Goal: Task Accomplishment & Management: Manage account settings

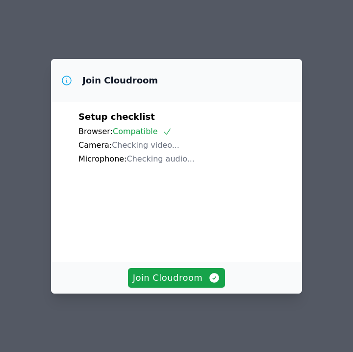
click at [186, 270] on div "Join Cloudroom" at bounding box center [176, 277] width 251 height 31
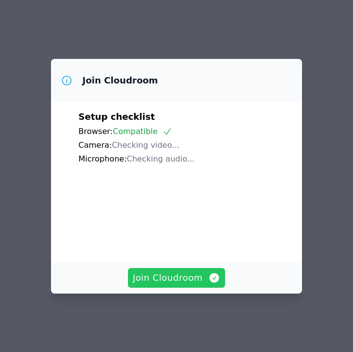
click at [185, 277] on span "Join Cloudroom" at bounding box center [177, 278] width 88 height 14
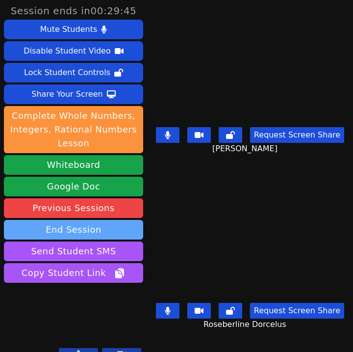
scroll to position [6, 0]
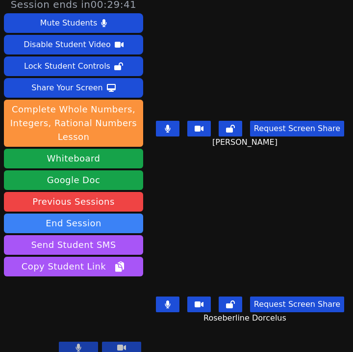
click at [324, 80] on video at bounding box center [250, 61] width 147 height 109
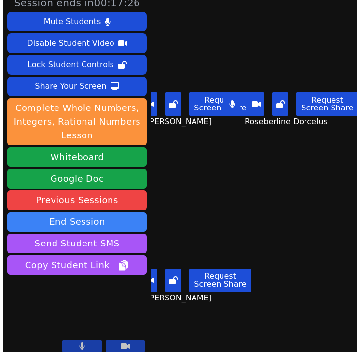
scroll to position [0, 0]
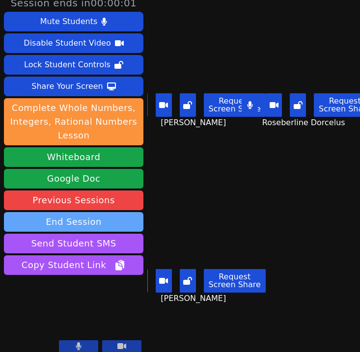
click at [93, 218] on button "End Session" at bounding box center [73, 222] width 139 height 20
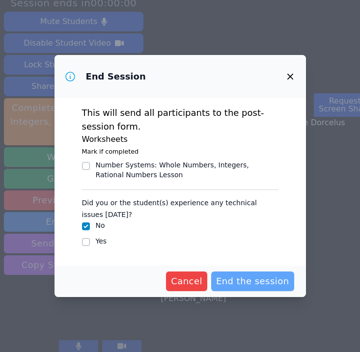
click at [244, 273] on button "End the session" at bounding box center [252, 281] width 83 height 20
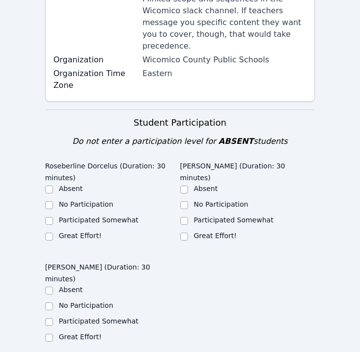
scroll to position [261, 0]
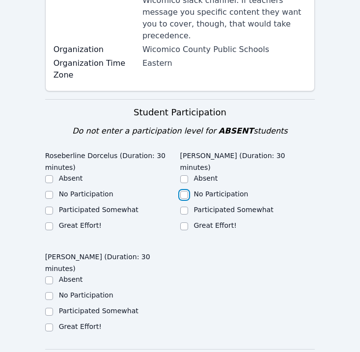
click at [185, 191] on input "No Participation" at bounding box center [184, 195] width 8 height 8
checkbox input "true"
click at [68, 221] on label "Great Effort!" at bounding box center [80, 225] width 43 height 8
click at [53, 222] on input "Great Effort!" at bounding box center [49, 226] width 8 height 8
checkbox input "true"
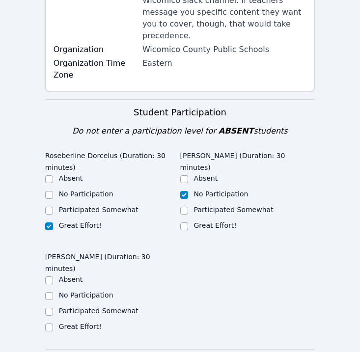
click at [66, 322] on label "Great Effort!" at bounding box center [80, 326] width 43 height 8
click at [53, 323] on input "Great Effort!" at bounding box center [49, 327] width 8 height 8
checkbox input "true"
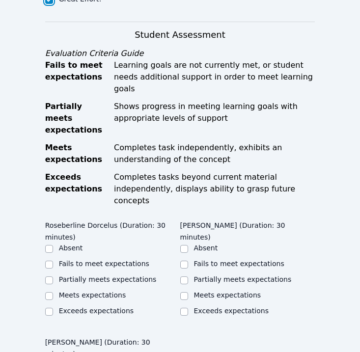
scroll to position [590, 0]
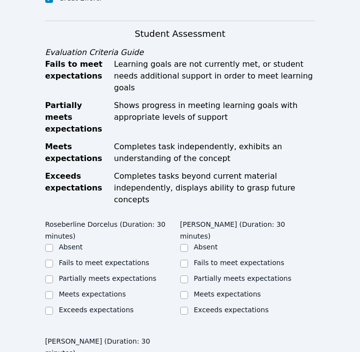
click at [84, 290] on label "Meets expectations" at bounding box center [92, 294] width 67 height 8
click at [53, 291] on input "Meets expectations" at bounding box center [49, 295] width 8 height 8
checkbox input "true"
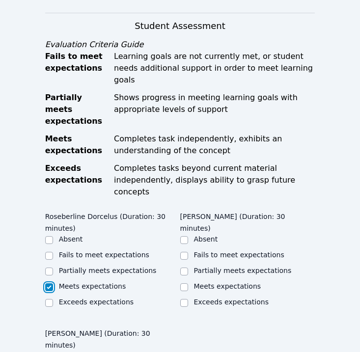
scroll to position [603, 0]
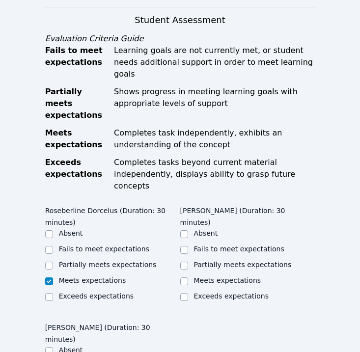
checkbox input "true"
click at [193, 244] on div "Fails to meet expectations" at bounding box center [247, 250] width 135 height 12
click at [183, 230] on input "Absent" at bounding box center [184, 234] width 8 height 8
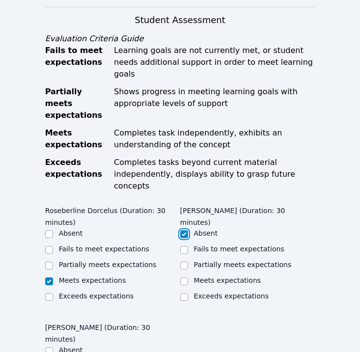
checkbox input "true"
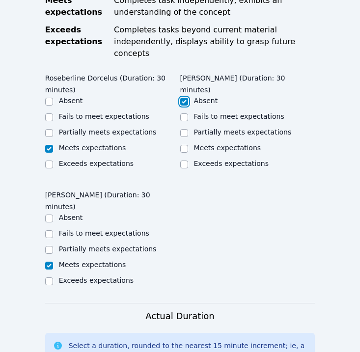
scroll to position [747, 0]
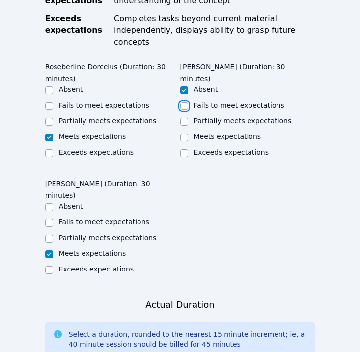
click at [183, 102] on input "Fails to meet expectations" at bounding box center [184, 106] width 8 height 8
checkbox input "true"
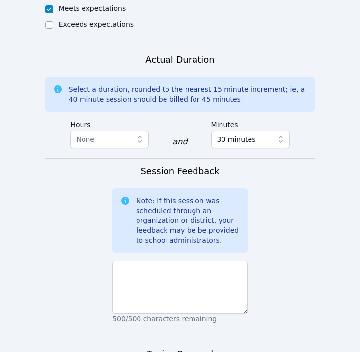
scroll to position [993, 0]
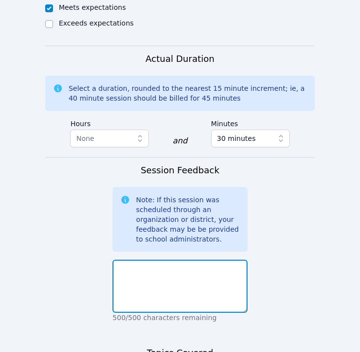
click at [176, 260] on textarea at bounding box center [179, 286] width 135 height 53
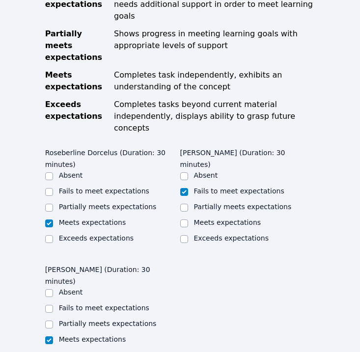
scroll to position [677, 0]
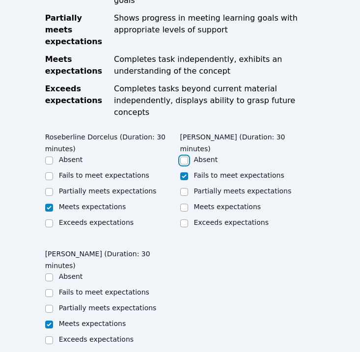
click at [186, 156] on input "Absent" at bounding box center [184, 160] width 8 height 8
checkbox input "true"
checkbox input "false"
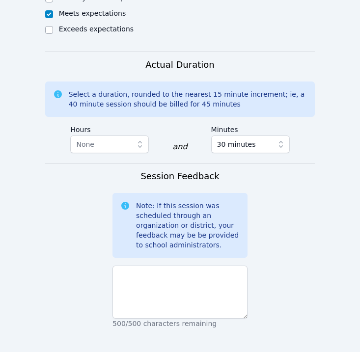
scroll to position [988, 0]
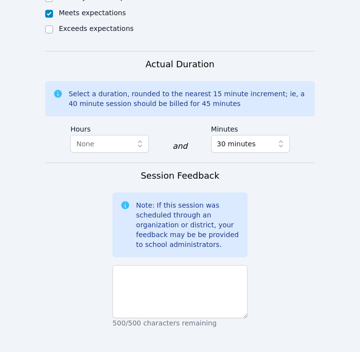
click at [178, 200] on div "Session Feedback Note: If this session was scheduled through an organization or…" at bounding box center [179, 253] width 135 height 169
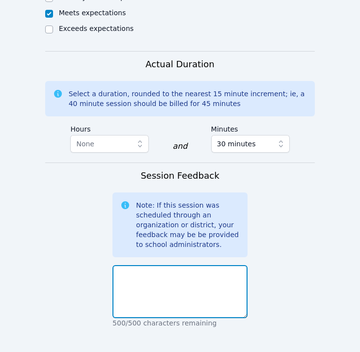
click at [188, 265] on textarea at bounding box center [179, 291] width 135 height 53
type textarea "M"
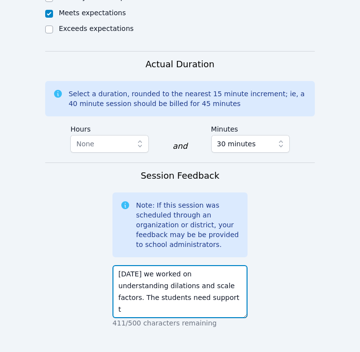
click at [209, 265] on textarea "Today we worked on understanding dilations and scale factors. The students need…" at bounding box center [179, 291] width 135 height 53
drag, startPoint x: 204, startPoint y: 225, endPoint x: 244, endPoint y: 253, distance: 48.6
click at [244, 265] on textarea "Today we worked on understanding dilations and scale factors. The students need…" at bounding box center [179, 291] width 135 height 53
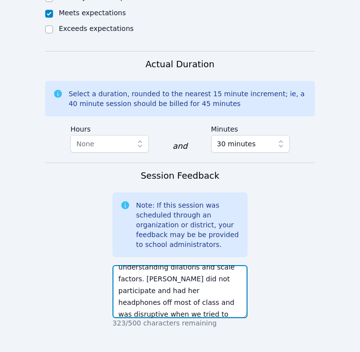
scroll to position [12, 0]
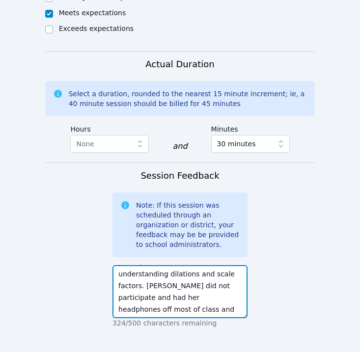
click at [181, 265] on textarea "Today we worked on understanding dilations and scale factors. Naicha did not pa…" at bounding box center [179, 291] width 135 height 53
click at [153, 265] on textarea "Today we worked on understanding dilations and scale factors. Naicha did not pa…" at bounding box center [179, 291] width 135 height 53
click at [238, 265] on textarea "Today we worked on understanding dilations and scale factors. Naicha did not pa…" at bounding box center [179, 291] width 135 height 53
click at [149, 265] on textarea "Today we worked on understanding dilations and scale factors. Naicha did not pa…" at bounding box center [179, 291] width 135 height 53
click at [233, 265] on textarea "Today we worked on understanding dilations and scale factors. Naicha did not pa…" at bounding box center [179, 291] width 135 height 53
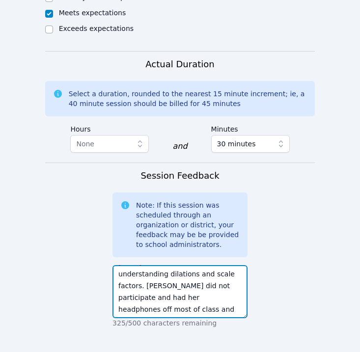
click at [206, 265] on textarea "Today we worked on understanding dilations and scale factors. Naicha did not pa…" at bounding box center [179, 291] width 135 height 53
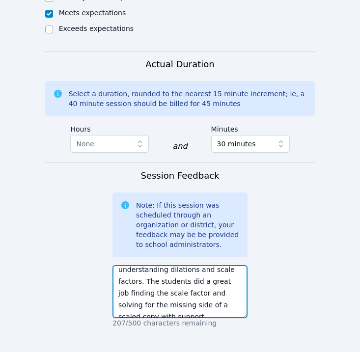
scroll to position [0, 0]
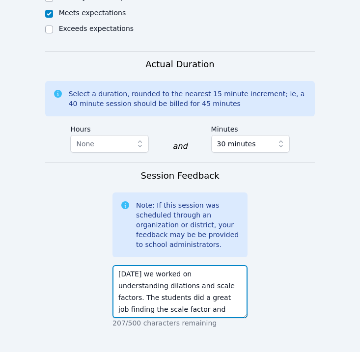
drag, startPoint x: 203, startPoint y: 227, endPoint x: 183, endPoint y: 214, distance: 23.4
click at [183, 265] on textarea "Today we worked on understanding dilations and scale factors. The students did …" at bounding box center [179, 291] width 135 height 53
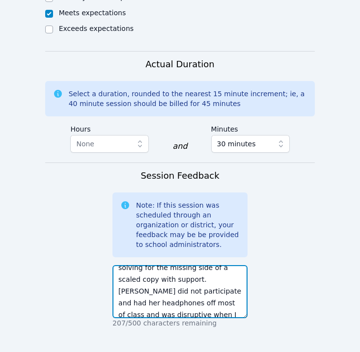
click at [147, 265] on textarea "Today we worked on understanding dilations and scale factors. The students did …" at bounding box center [179, 291] width 135 height 53
type textarea "Today we worked on understanding dilations and scale factors. The students did …"
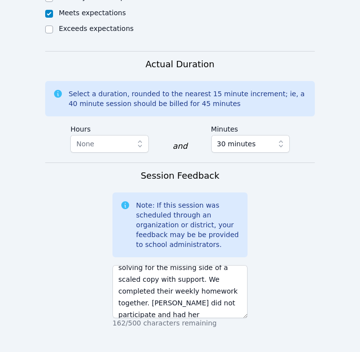
paste textarea "understanding dilations and scale factors."
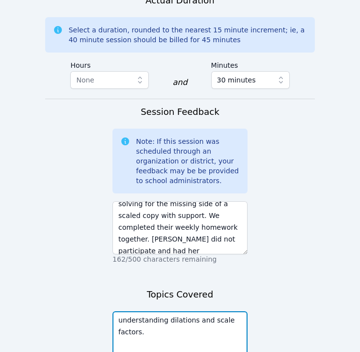
scroll to position [1099, 0]
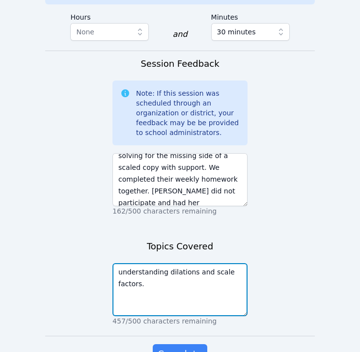
click at [121, 263] on textarea "understanding dilations and scale factors." at bounding box center [179, 289] width 135 height 53
click at [177, 263] on textarea "understanding dilations and scale factors." at bounding box center [179, 289] width 135 height 53
type textarea "understanding dilations and scale factors"
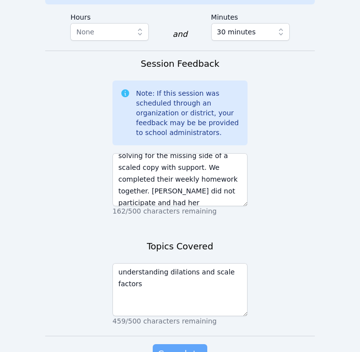
click at [181, 347] on span "Complete" at bounding box center [179, 354] width 44 height 14
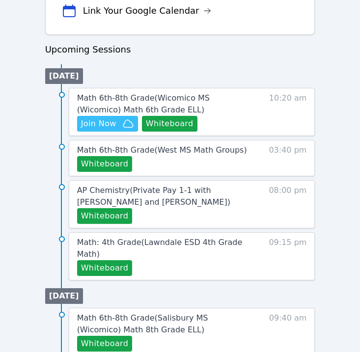
scroll to position [450, 0]
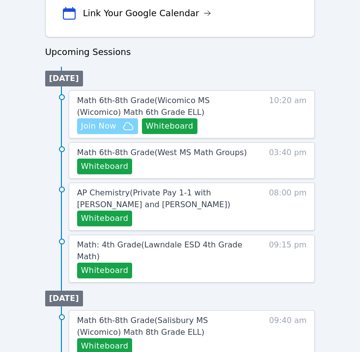
click at [122, 125] on icon "button" at bounding box center [128, 126] width 12 height 12
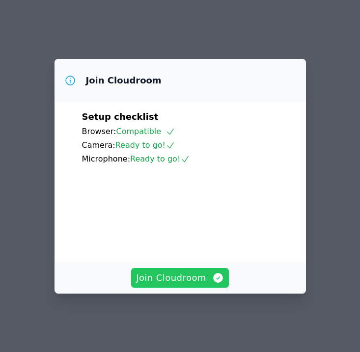
click at [174, 285] on span "Join Cloudroom" at bounding box center [180, 278] width 88 height 14
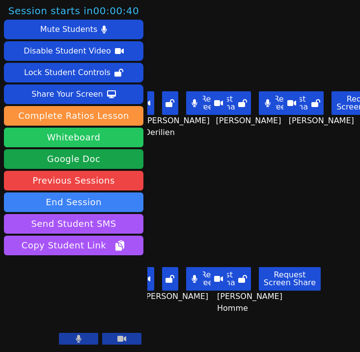
click at [110, 138] on button "Whiteboard" at bounding box center [73, 138] width 139 height 20
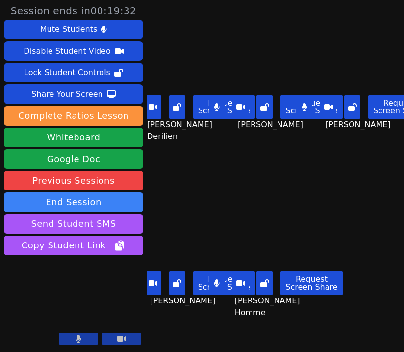
click at [359, 170] on div "Benndji Deshommes Request Screen Share Benndji Deshommes" at bounding box center [363, 88] width 82 height 176
click at [359, 236] on main "Benza Derilien Request Screen Share Benza Derilien Ruth Joseph Request Screen S…" at bounding box center [275, 176] width 257 height 352
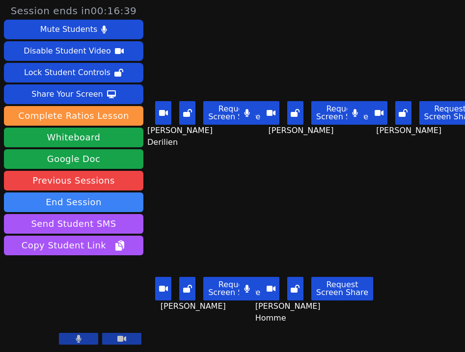
click at [147, 295] on button at bounding box center [139, 289] width 16 height 24
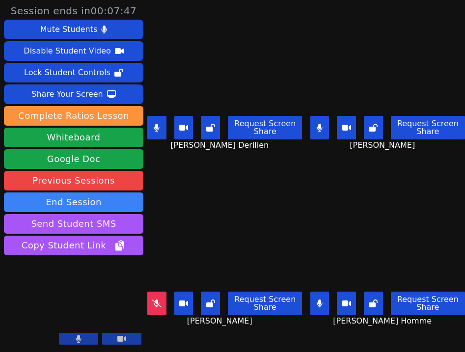
click at [320, 124] on icon at bounding box center [319, 128] width 6 height 8
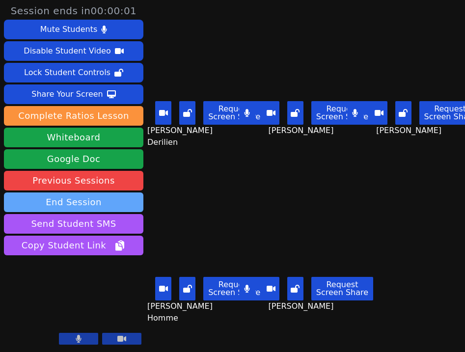
click at [36, 208] on button "End Session" at bounding box center [73, 202] width 139 height 20
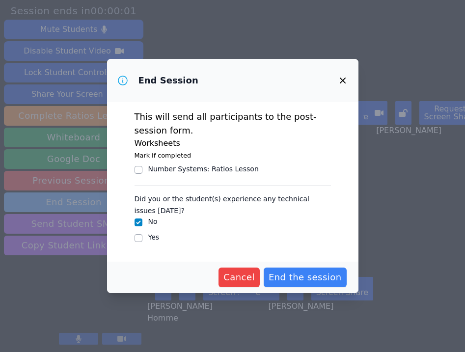
click at [36, 208] on div "End Session This will send all participants to the post-session form. Worksheet…" at bounding box center [232, 176] width 465 height 352
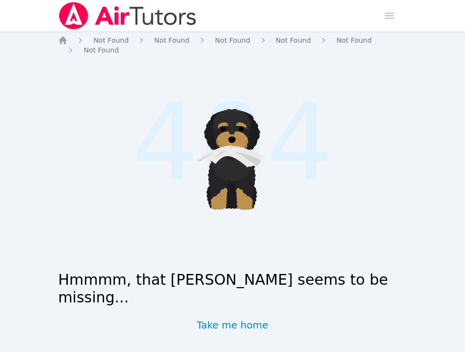
click at [111, 21] on img at bounding box center [127, 15] width 139 height 27
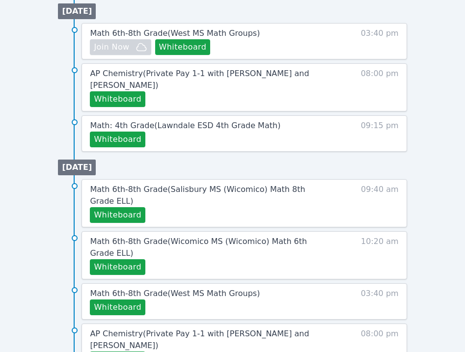
scroll to position [605, 0]
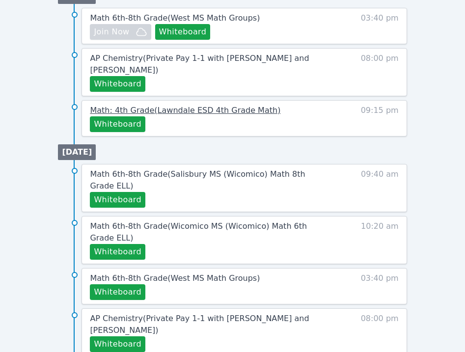
click at [223, 111] on span "Math: 4th Grade ( Lawndale ESD 4th Grade Math )" at bounding box center [185, 109] width 190 height 9
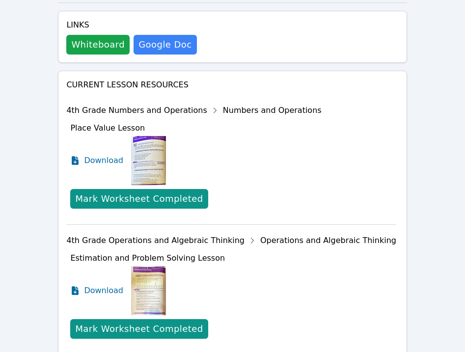
scroll to position [463, 0]
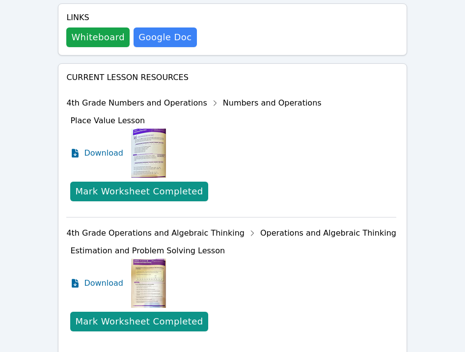
click at [156, 151] on img at bounding box center [148, 153] width 35 height 49
click at [123, 148] on div "Download" at bounding box center [233, 153] width 326 height 49
click at [117, 152] on span "Download" at bounding box center [106, 153] width 44 height 12
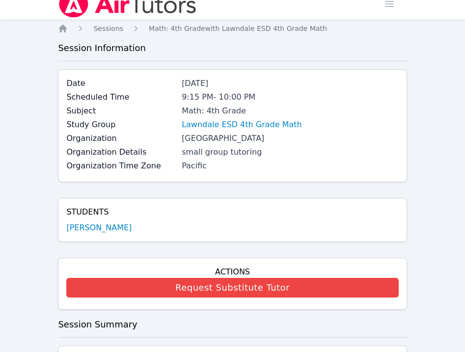
scroll to position [0, 0]
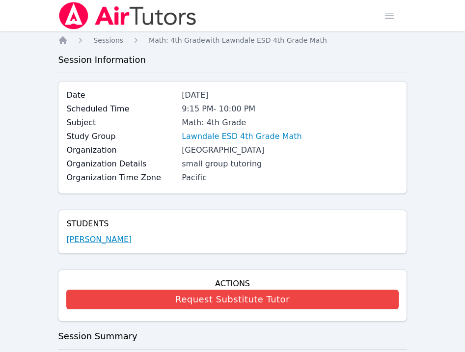
click at [105, 240] on link "[PERSON_NAME]" at bounding box center [98, 240] width 65 height 12
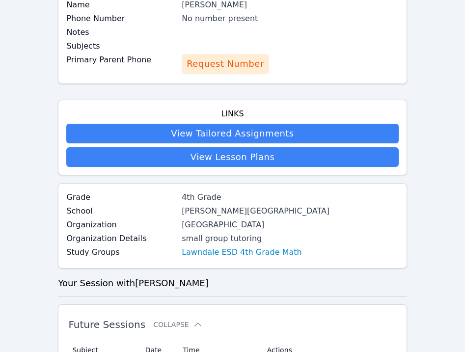
scroll to position [88, 0]
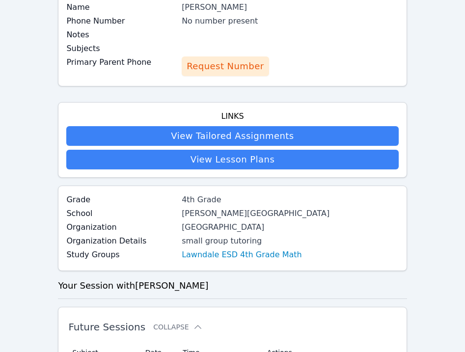
click at [219, 73] on span "Request Number" at bounding box center [224, 66] width 77 height 14
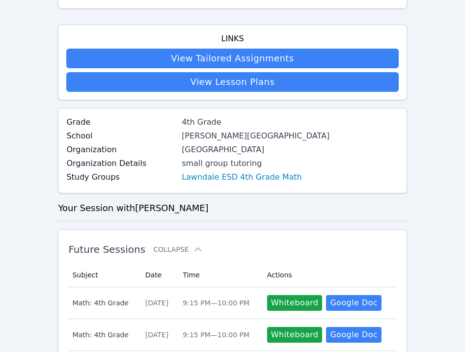
scroll to position [176, 0]
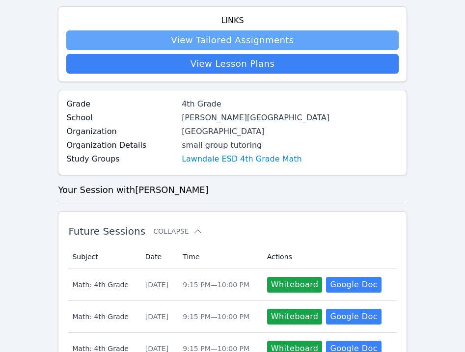
click at [115, 50] on link "View Tailored Assignments" at bounding box center [232, 40] width 332 height 20
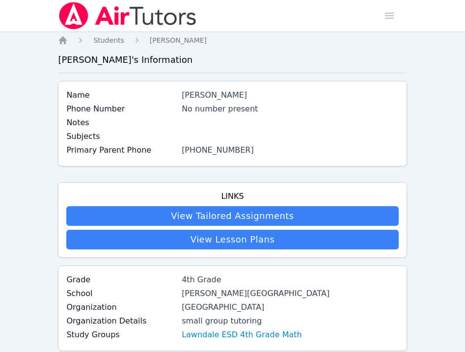
scroll to position [176, 0]
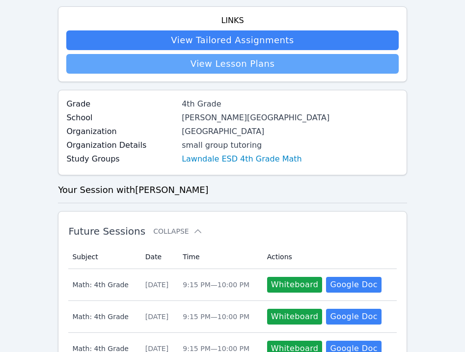
click at [166, 66] on link "View Lesson Plans" at bounding box center [232, 64] width 332 height 20
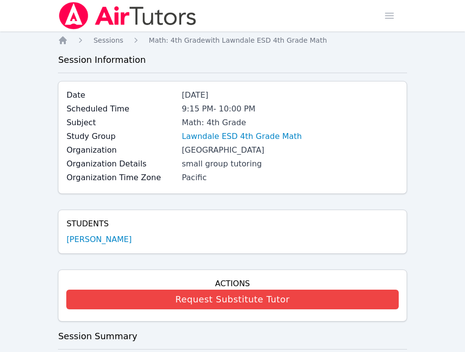
click at [110, 246] on div "Students [PERSON_NAME]" at bounding box center [232, 231] width 348 height 44
click at [110, 240] on link "[PERSON_NAME]" at bounding box center [98, 240] width 65 height 12
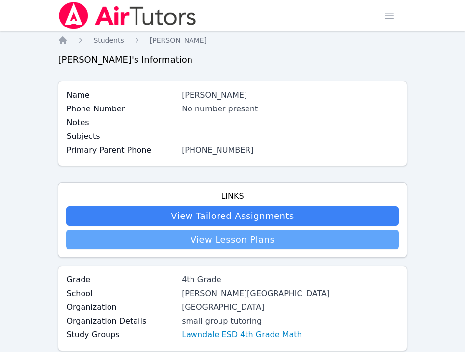
click at [153, 235] on link "View Lesson Plans" at bounding box center [232, 240] width 332 height 20
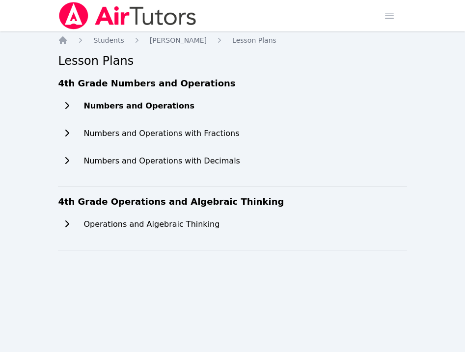
click at [138, 107] on h2 "Numbers and Operations" at bounding box center [138, 106] width 111 height 12
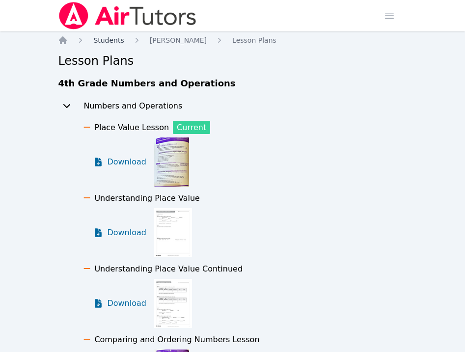
click at [100, 40] on span "Students" at bounding box center [108, 40] width 30 height 8
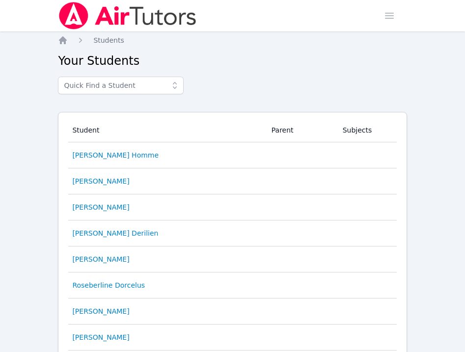
click at [111, 23] on img at bounding box center [127, 15] width 139 height 27
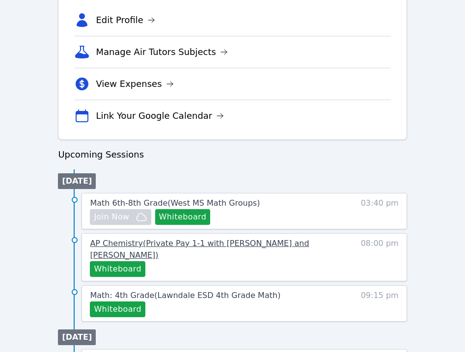
scroll to position [433, 0]
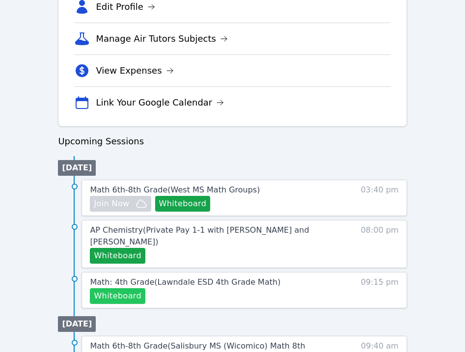
click at [130, 296] on button "Whiteboard" at bounding box center [117, 296] width 55 height 16
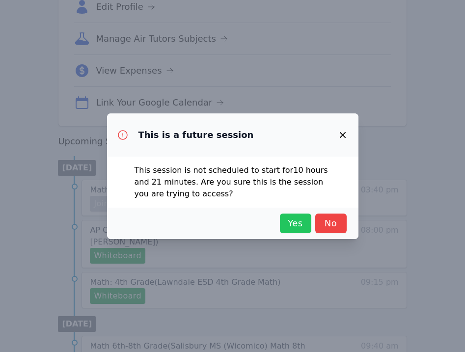
click at [287, 219] on span "Yes" at bounding box center [296, 223] width 22 height 14
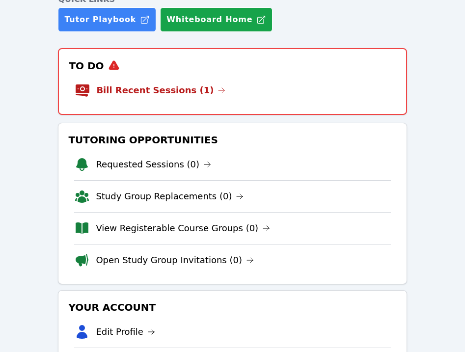
scroll to position [0, 0]
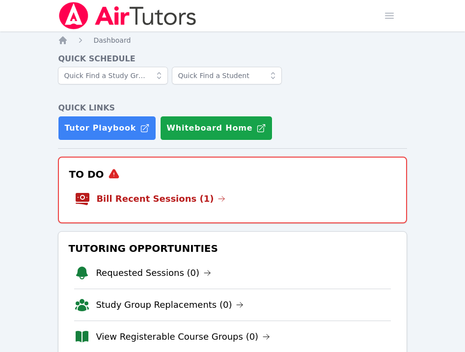
click at [154, 210] on li "Bill Recent Sessions (1)" at bounding box center [232, 198] width 315 height 31
click at [146, 193] on link "Bill Recent Sessions (1)" at bounding box center [160, 199] width 129 height 14
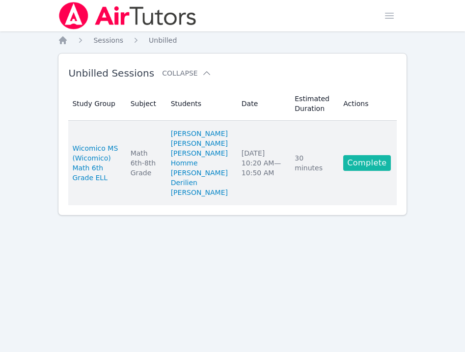
click at [385, 168] on link "Complete" at bounding box center [366, 163] width 47 height 16
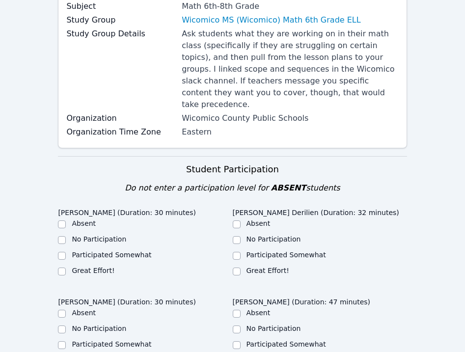
scroll to position [157, 0]
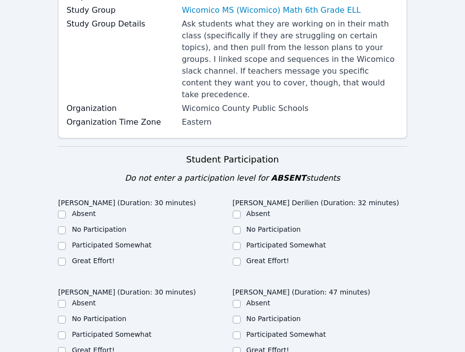
click at [74, 241] on label "Participated Somewhat" at bounding box center [111, 245] width 79 height 8
click at [66, 242] on input "Participated Somewhat" at bounding box center [62, 246] width 8 height 8
checkbox input "true"
click at [251, 257] on label "Great Effort!" at bounding box center [267, 261] width 43 height 8
click at [240, 258] on input "Great Effort!" at bounding box center [237, 262] width 8 height 8
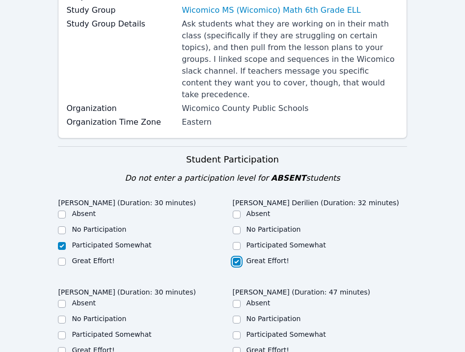
checkbox input "true"
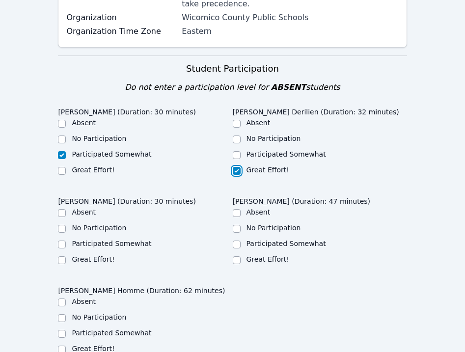
scroll to position [249, 0]
click at [254, 238] on div "Participated Somewhat" at bounding box center [320, 244] width 174 height 12
click at [254, 239] on label "Participated Somewhat" at bounding box center [285, 243] width 79 height 8
click at [240, 240] on input "Participated Somewhat" at bounding box center [237, 244] width 8 height 8
checkbox input "true"
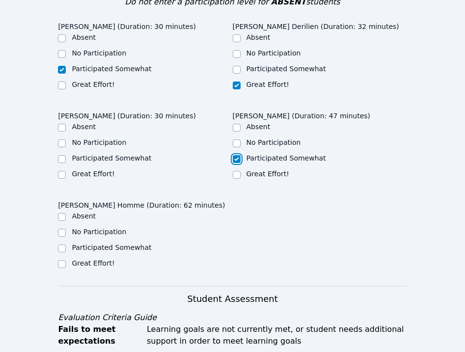
scroll to position [335, 0]
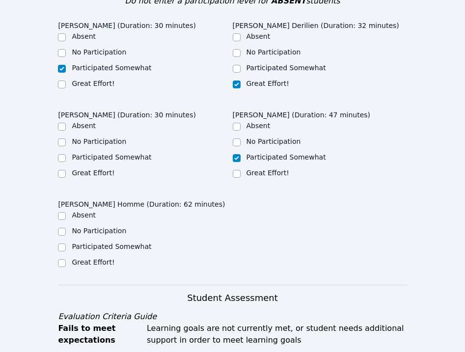
click at [96, 169] on label "Great Effort!" at bounding box center [93, 173] width 43 height 8
click at [66, 170] on input "Great Effort!" at bounding box center [62, 174] width 8 height 8
checkbox input "true"
click at [109, 242] on label "Participated Somewhat" at bounding box center [111, 246] width 79 height 8
click at [66, 243] on input "Participated Somewhat" at bounding box center [62, 247] width 8 height 8
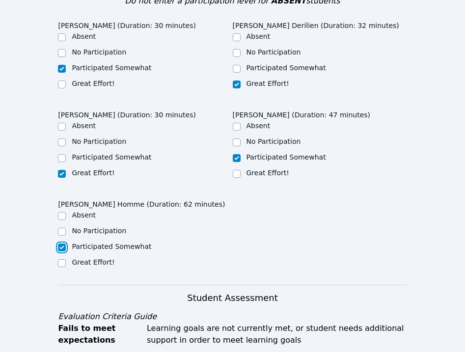
checkbox input "true"
click at [276, 168] on div "Great Effort!" at bounding box center [267, 173] width 43 height 10
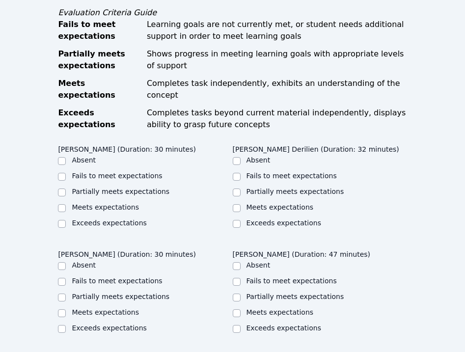
scroll to position [640, 0]
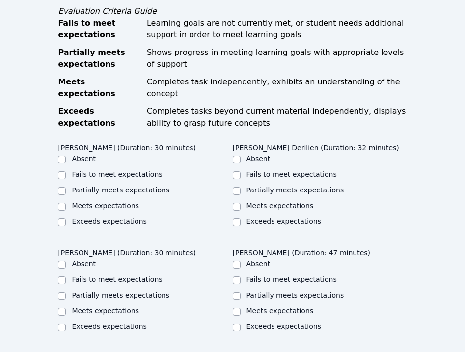
click at [251, 202] on label "Meets expectations" at bounding box center [279, 206] width 67 height 8
click at [240, 203] on input "Meets expectations" at bounding box center [237, 207] width 8 height 8
checkbox input "true"
click at [86, 186] on label "Partially meets expectations" at bounding box center [121, 190] width 98 height 8
click at [66, 187] on input "Partially meets expectations" at bounding box center [62, 191] width 8 height 8
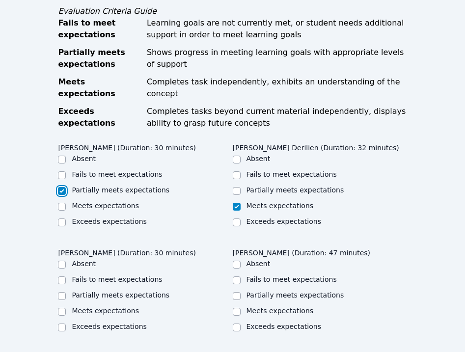
checkbox input "true"
click at [96, 291] on label "Partially meets expectations" at bounding box center [121, 295] width 98 height 8
click at [66, 292] on input "Partially meets expectations" at bounding box center [62, 296] width 8 height 8
checkbox input "true"
click at [254, 307] on label "Meets expectations" at bounding box center [279, 311] width 67 height 8
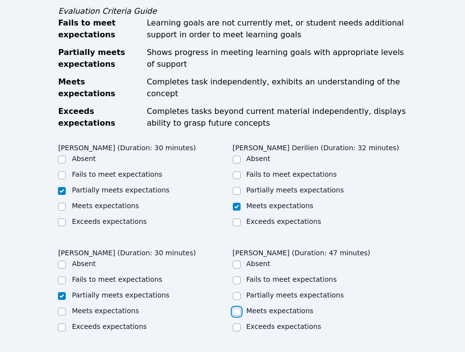
click at [240, 308] on input "Meets expectations" at bounding box center [237, 312] width 8 height 8
checkbox input "true"
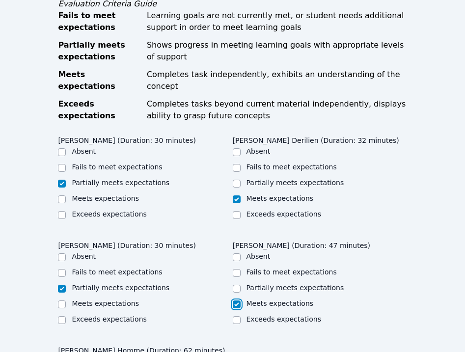
scroll to position [721, 0]
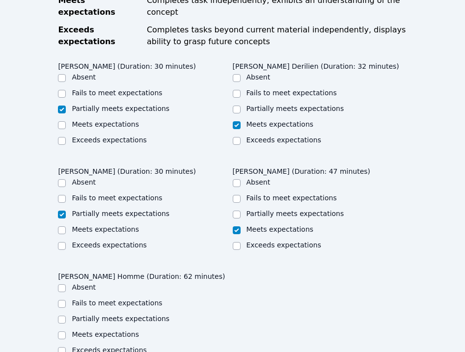
click at [92, 288] on ul "Absent Fails to meet expectations Partially meets expectations Meets expectatio…" at bounding box center [145, 319] width 174 height 75
click at [258, 199] on ul "Absent Fails to meet expectations Partially meets expectations Meets expectatio…" at bounding box center [320, 214] width 174 height 75
click at [258, 208] on div "Partially meets expectations" at bounding box center [295, 213] width 98 height 10
click at [255, 209] on label "Partially meets expectations" at bounding box center [295, 213] width 98 height 8
click at [240, 210] on input "Partially meets expectations" at bounding box center [237, 214] width 8 height 8
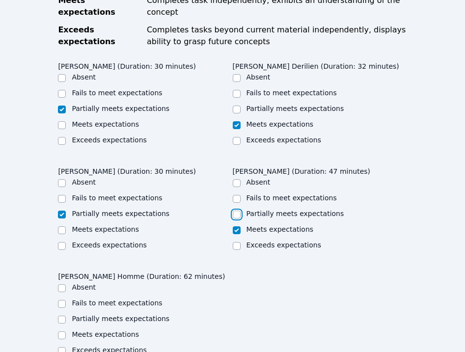
checkbox input "true"
checkbox input "false"
click at [117, 314] on label "Partially meets expectations" at bounding box center [121, 318] width 98 height 8
click at [66, 315] on input "Partially meets expectations" at bounding box center [62, 319] width 8 height 8
checkbox input "true"
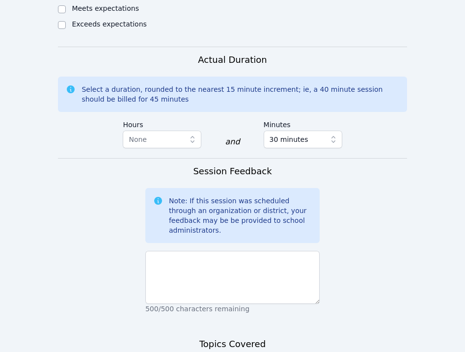
scroll to position [1077, 0]
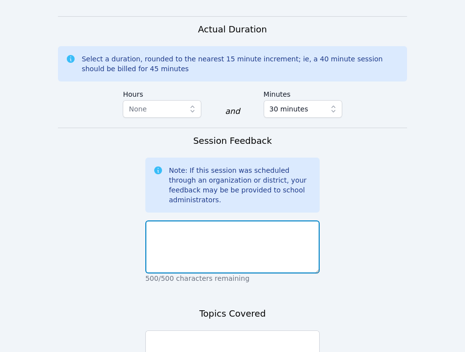
click at [202, 220] on textarea at bounding box center [232, 246] width 174 height 53
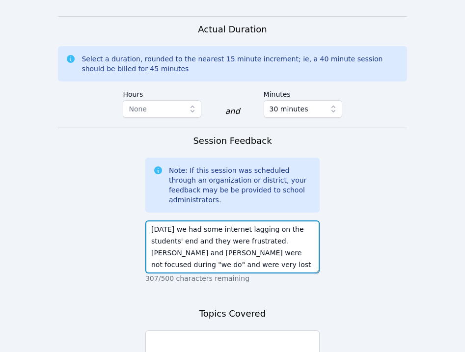
scroll to position [7, 0]
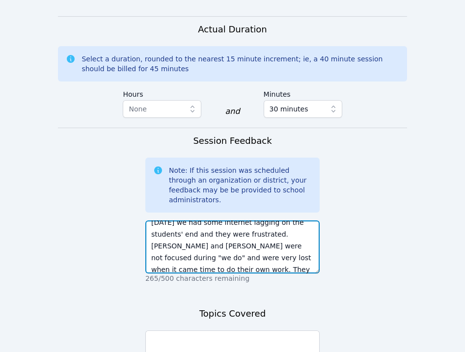
click at [265, 220] on textarea "[DATE] we had some internet lagging on the students' end and they were frustrat…" at bounding box center [232, 246] width 174 height 53
click at [284, 220] on textarea "[DATE] we had some internet lagging on the students' end and they were frustrat…" at bounding box center [232, 246] width 174 height 53
click at [279, 220] on textarea "[DATE] we had some internet lagging on the students' end and they were frustrat…" at bounding box center [232, 246] width 174 height 53
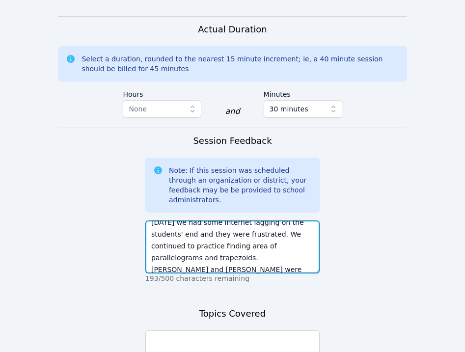
scroll to position [35, 0]
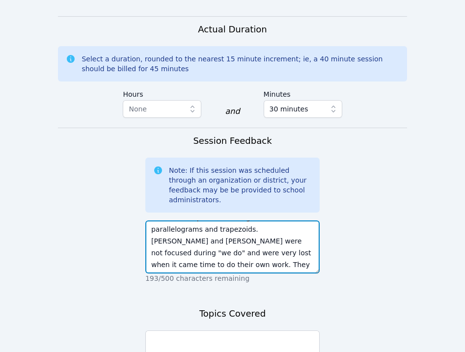
click at [286, 238] on textarea "[DATE] we had some internet lagging on the students' end and they were frustrat…" at bounding box center [232, 246] width 174 height 53
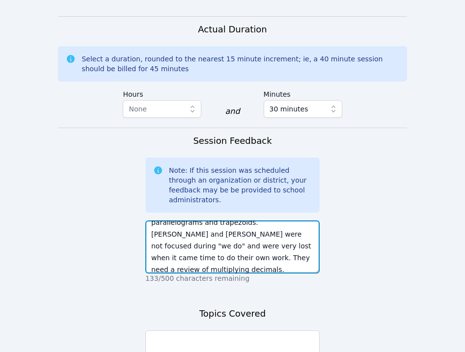
scroll to position [54, 0]
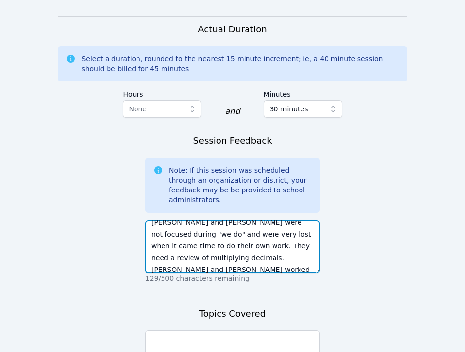
click at [209, 231] on textarea "[DATE] we had some internet lagging on the students' end and they were frustrat…" at bounding box center [232, 246] width 174 height 53
click at [212, 247] on textarea "[DATE] we had some internet lagging on the students' end and they were frustrat…" at bounding box center [232, 246] width 174 height 53
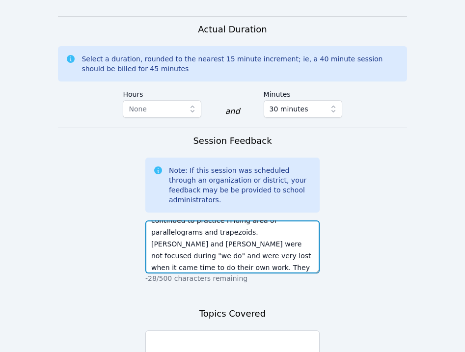
scroll to position [33, 0]
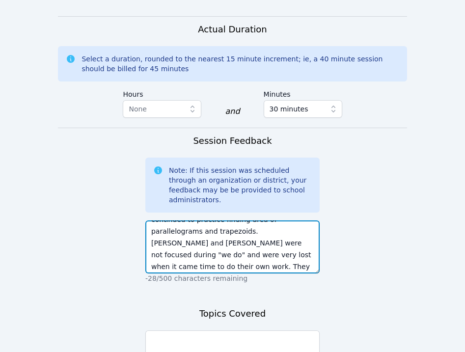
drag, startPoint x: 289, startPoint y: 229, endPoint x: 154, endPoint y: 233, distance: 135.4
click at [154, 233] on textarea "[DATE] we had some internet lagging on the students' end and they were frustrat…" at bounding box center [232, 246] width 174 height 53
drag, startPoint x: 185, startPoint y: 230, endPoint x: 152, endPoint y: 232, distance: 32.9
click at [152, 232] on textarea "[DATE] we had some internet lagging on the students' end and they were frustrat…" at bounding box center [232, 246] width 174 height 53
drag, startPoint x: 248, startPoint y: 233, endPoint x: 258, endPoint y: 217, distance: 18.1
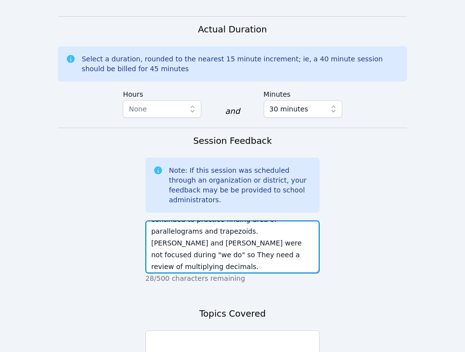
click at [258, 220] on textarea "[DATE] we had some internet lagging on the students' end and they were frustrat…" at bounding box center [232, 246] width 174 height 53
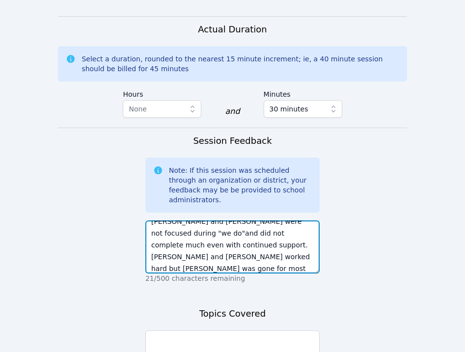
scroll to position [0, 0]
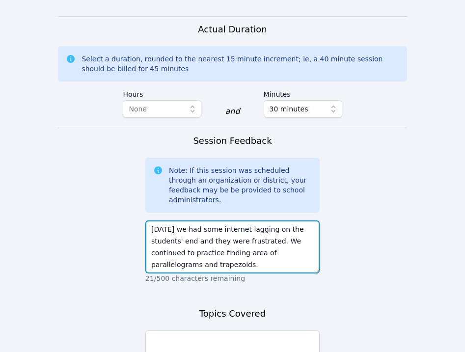
drag, startPoint x: 245, startPoint y: 241, endPoint x: 219, endPoint y: 227, distance: 30.1
click at [219, 227] on textarea "[DATE] we had some internet lagging on the students' end and they were frustrat…" at bounding box center [232, 246] width 174 height 53
type textarea "[DATE] we had some internet lagging on the students' end and they were frustrat…"
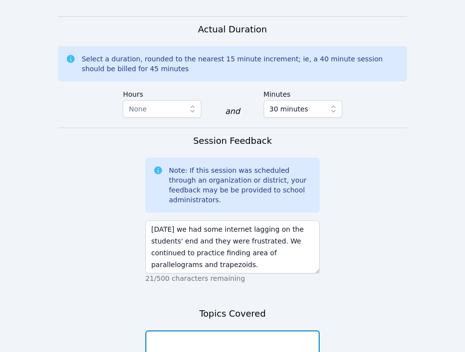
click at [200, 330] on textarea at bounding box center [232, 356] width 174 height 53
paste textarea "finding area of parallelograms and trapezoids"
click at [156, 330] on textarea "finding area of parallelograms and trapezoids using formulas" at bounding box center [232, 356] width 174 height 53
click at [210, 339] on textarea "finding area of parallelograms and trapezoids using formulas" at bounding box center [232, 356] width 174 height 53
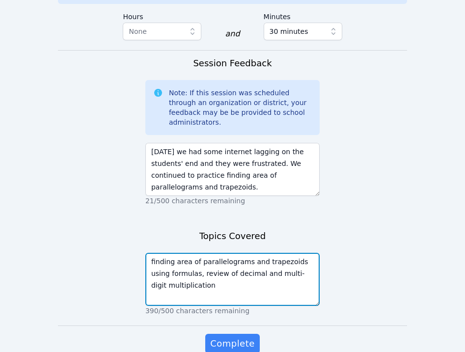
scroll to position [1180, 0]
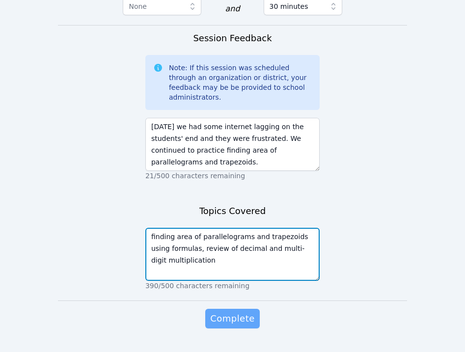
type textarea "finding area of parallelograms and trapezoids using formulas, review of decimal…"
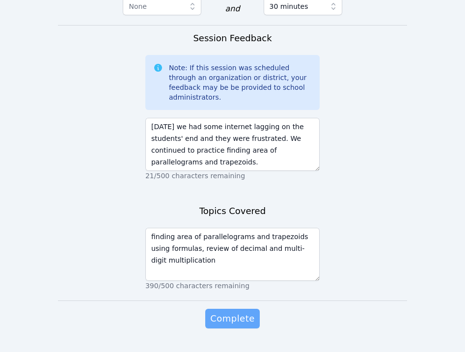
click at [227, 312] on span "Complete" at bounding box center [232, 319] width 44 height 14
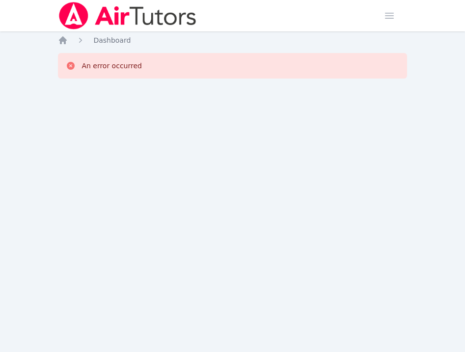
click at [125, 15] on img at bounding box center [127, 15] width 139 height 27
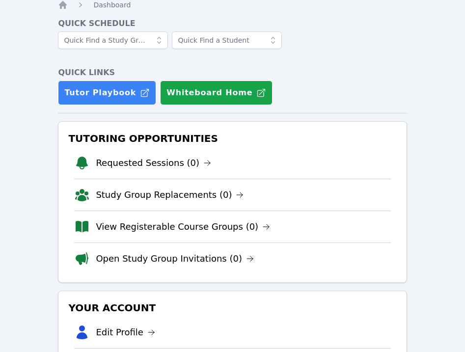
scroll to position [42, 0]
